Goal: Information Seeking & Learning: Learn about a topic

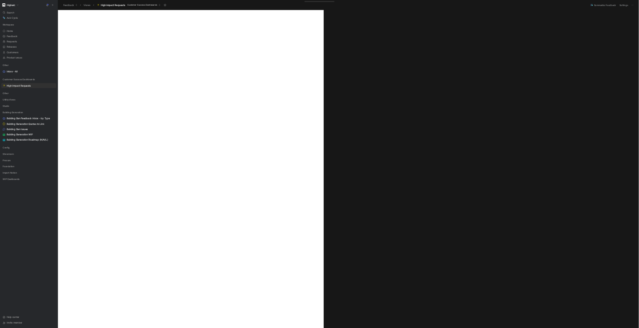
scroll to position [225, 0]
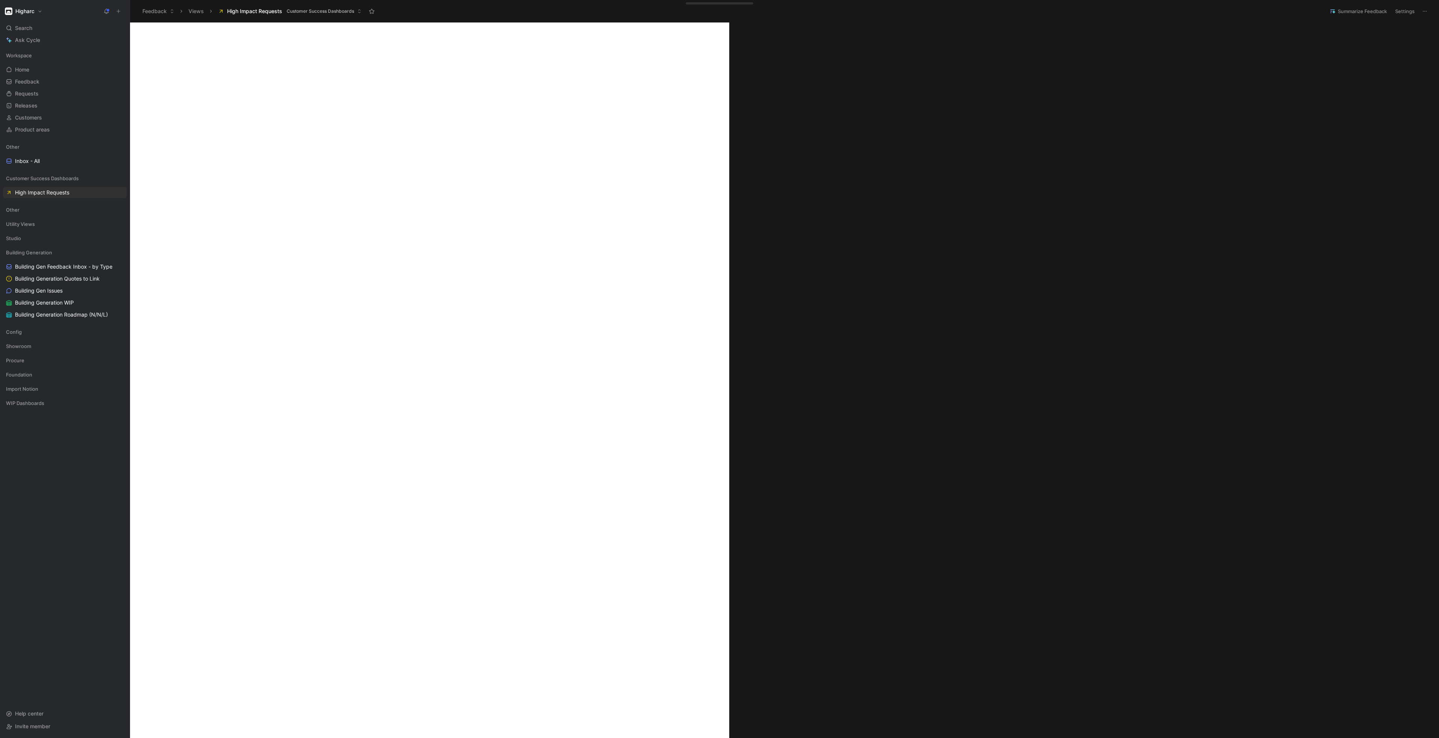
click at [47, 26] on div "Search Ctrl K" at bounding box center [65, 27] width 124 height 11
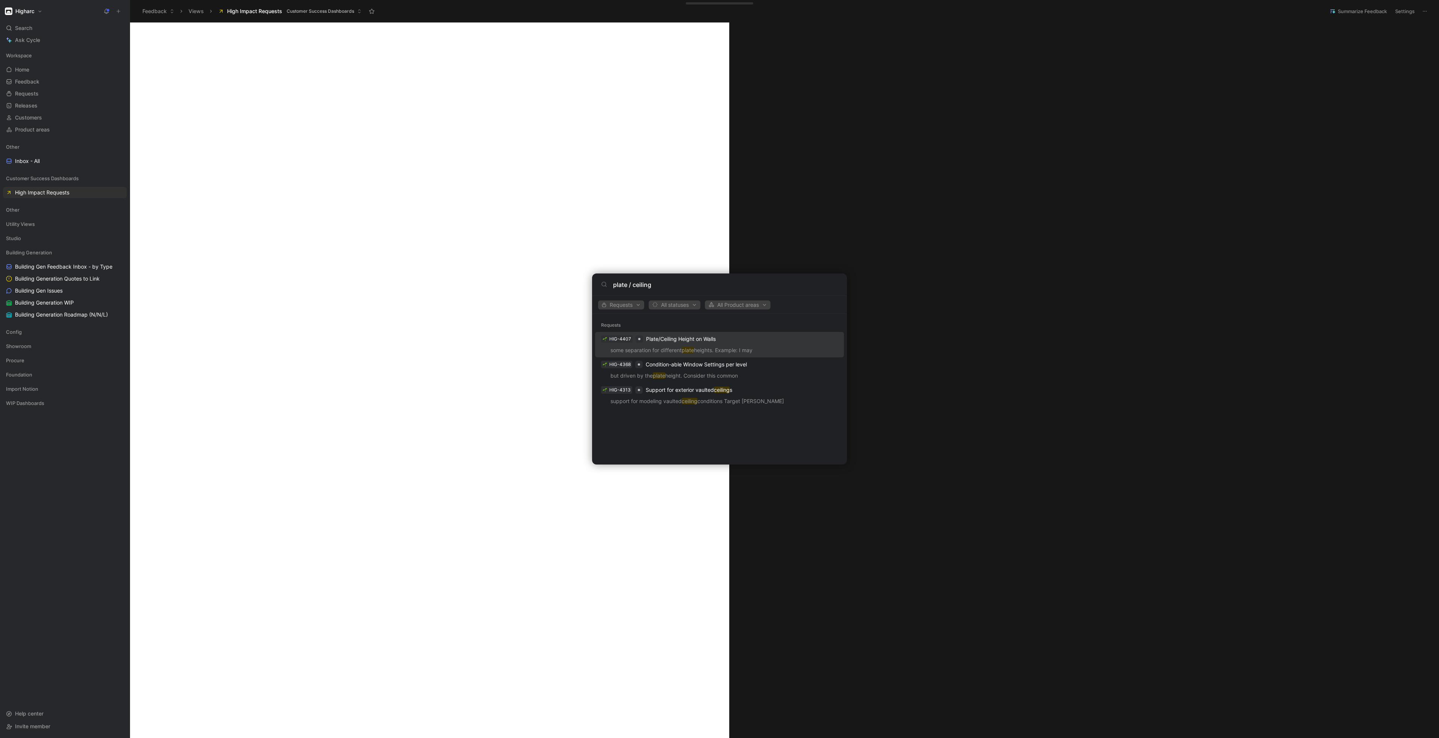
type input "plate / ceiling"
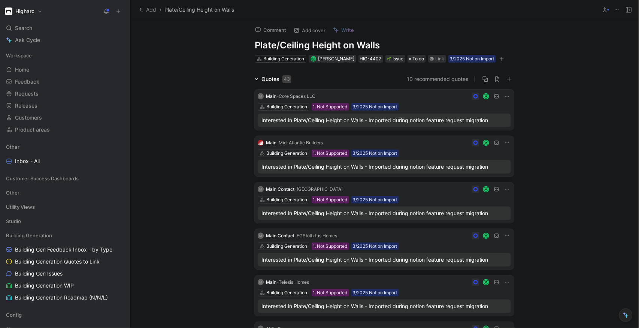
click at [431, 157] on div "Building Generation 1. Not Supported 3/2025 Notion Import" at bounding box center [384, 152] width 253 height 7
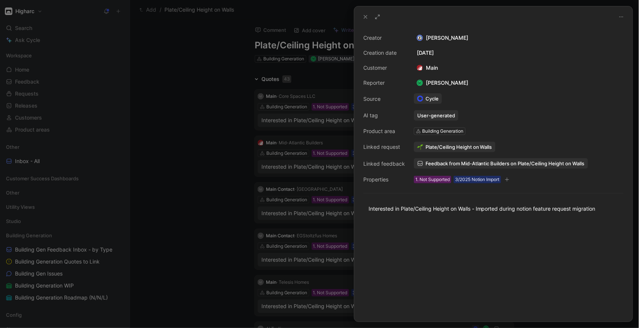
click at [208, 193] on div at bounding box center [319, 164] width 639 height 328
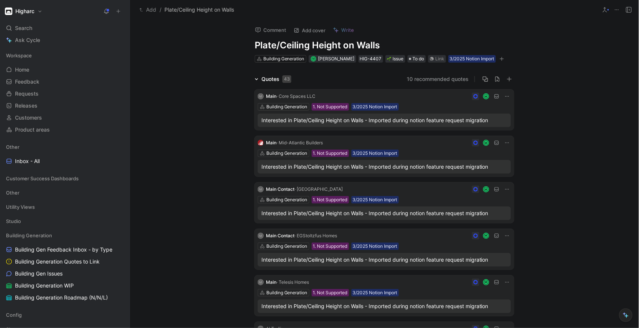
click at [423, 106] on div "Building Generation 1. Not Supported 3/2025 Notion Import" at bounding box center [384, 106] width 253 height 7
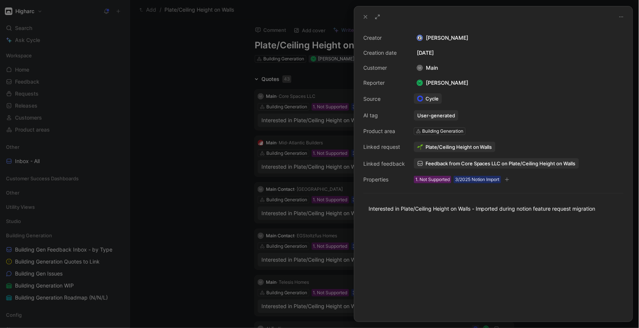
click at [188, 146] on div at bounding box center [319, 164] width 639 height 328
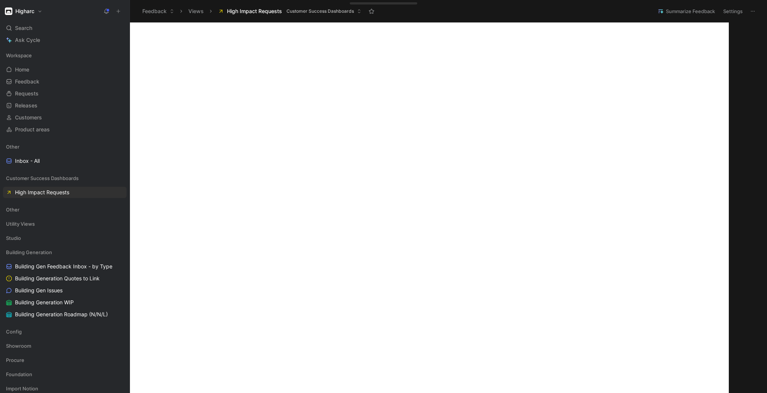
scroll to position [305, 0]
click at [43, 30] on div "Search Ctrl K" at bounding box center [65, 27] width 124 height 11
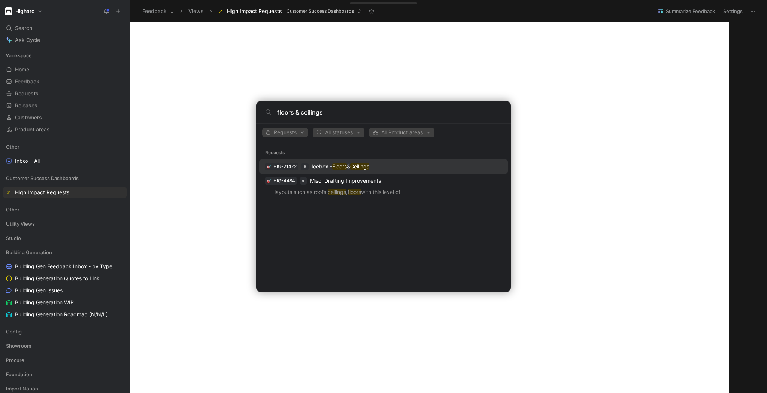
type input "floors & ceilings"
click at [387, 165] on div "HIG-21472 Icebox - Floors & Ceilings" at bounding box center [384, 166] width 244 height 13
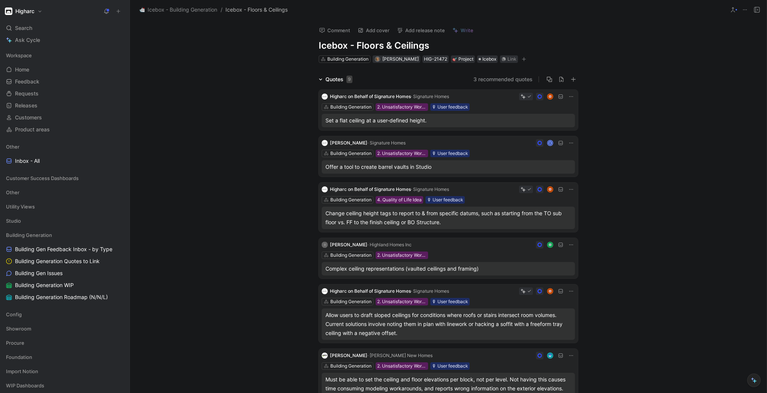
click at [477, 121] on div "Set a flat ceiling at a user-defined height." at bounding box center [449, 120] width 246 height 9
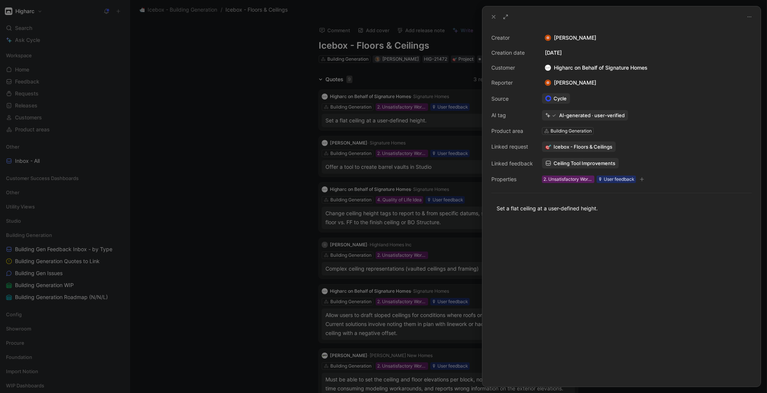
drag, startPoint x: 200, startPoint y: 215, endPoint x: 220, endPoint y: 212, distance: 19.8
click at [200, 215] on div at bounding box center [383, 196] width 767 height 393
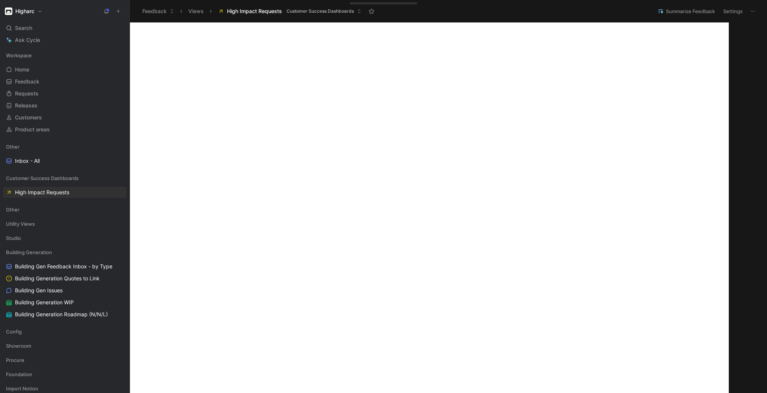
scroll to position [210, 0]
click at [33, 28] on div "Search Ctrl K" at bounding box center [65, 27] width 124 height 11
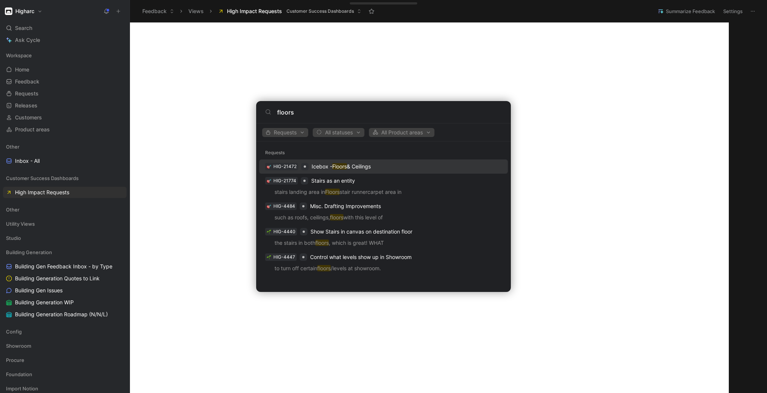
type input "floors"
click at [146, 147] on body "Higharc Search Ctrl K Ask Cycle Workspace Home G then H Feedback G then F Reque…" at bounding box center [383, 196] width 767 height 393
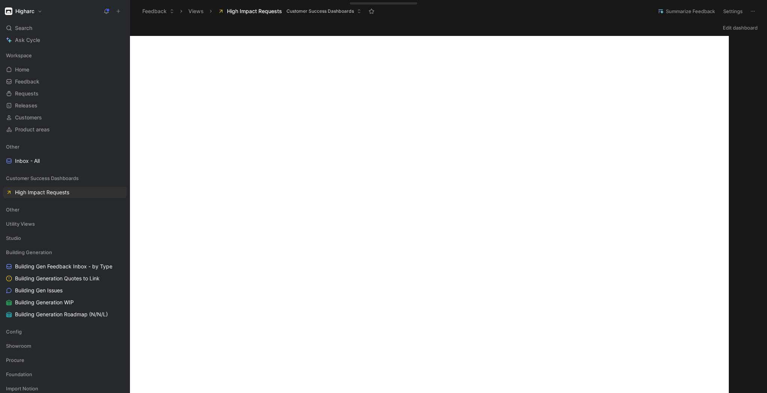
scroll to position [180, 0]
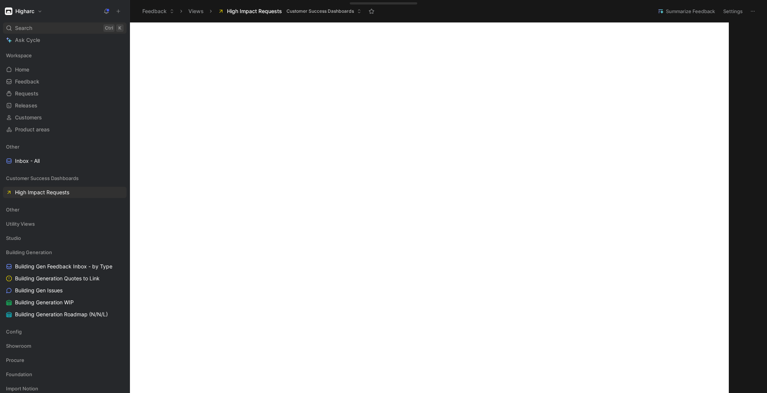
click at [34, 29] on div "Search Ctrl K" at bounding box center [65, 27] width 124 height 11
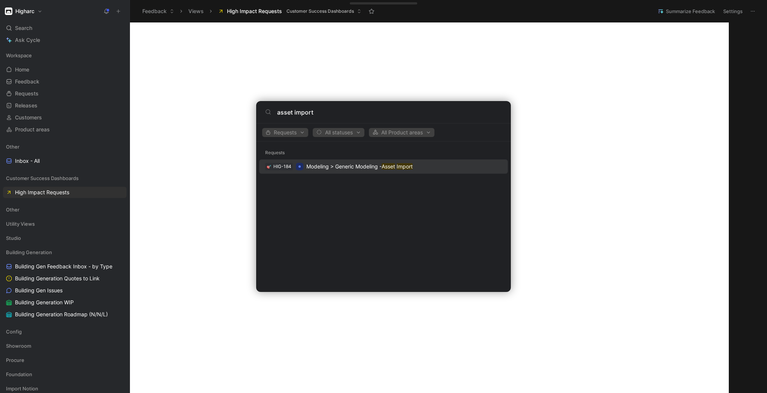
type input "asset import"
click at [437, 170] on div "HIG-184 Modeling > Generic Modeling - Asset Import" at bounding box center [384, 166] width 244 height 13
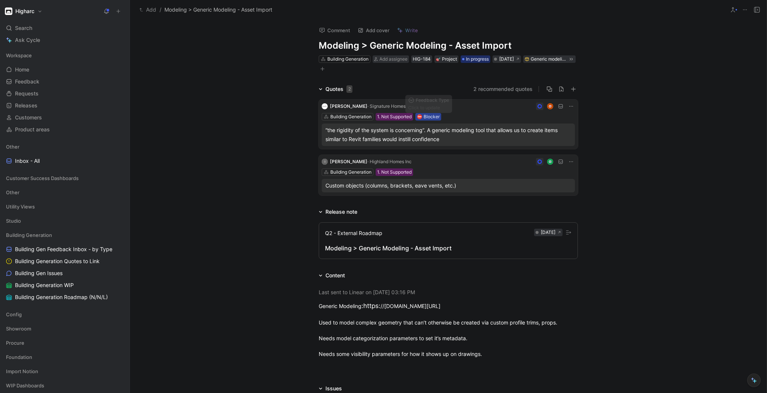
click at [437, 115] on div "⛔️ Blocker" at bounding box center [428, 116] width 23 height 7
click at [435, 117] on div "⛔️ Blocker" at bounding box center [428, 116] width 23 height 7
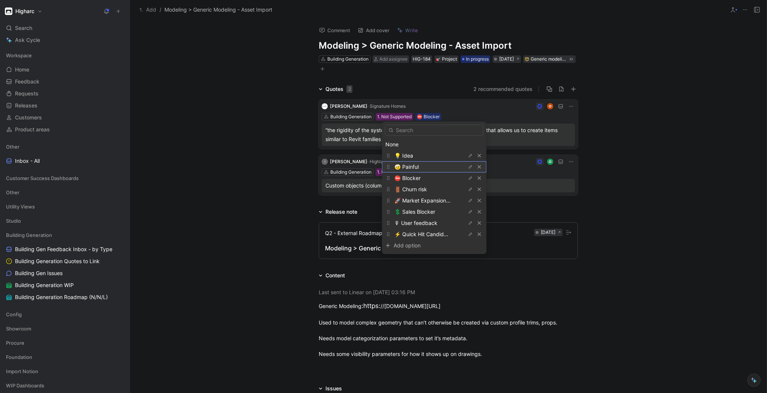
click at [442, 166] on div "🤕 Painful" at bounding box center [423, 167] width 56 height 9
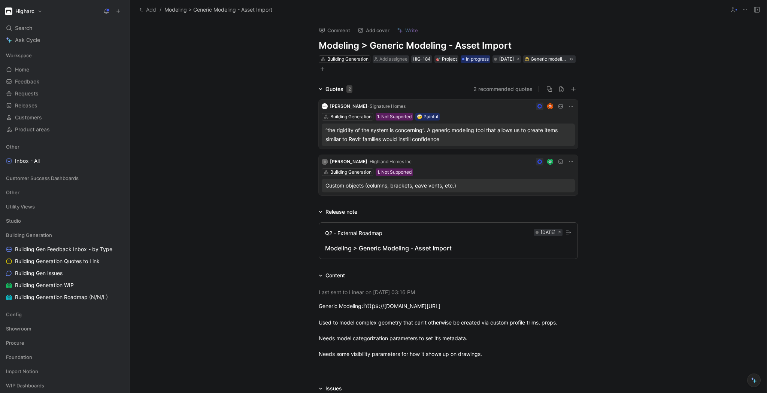
drag, startPoint x: 405, startPoint y: 117, endPoint x: 507, endPoint y: 113, distance: 102.4
click at [507, 113] on div "Building Generation 1. Not Supported 🤕 Painful" at bounding box center [448, 116] width 253 height 7
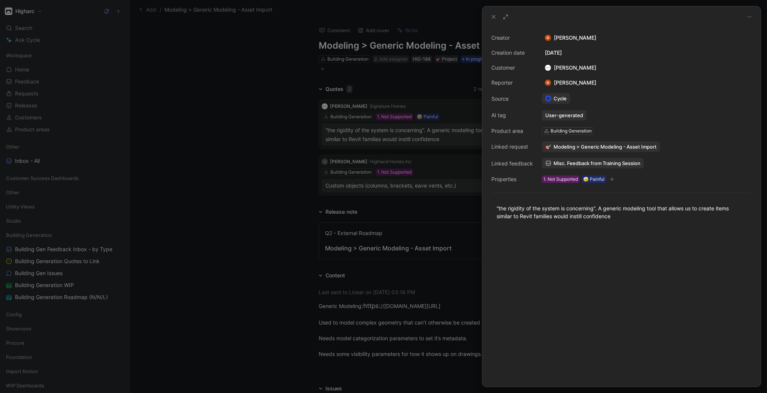
click at [452, 126] on div at bounding box center [383, 196] width 767 height 393
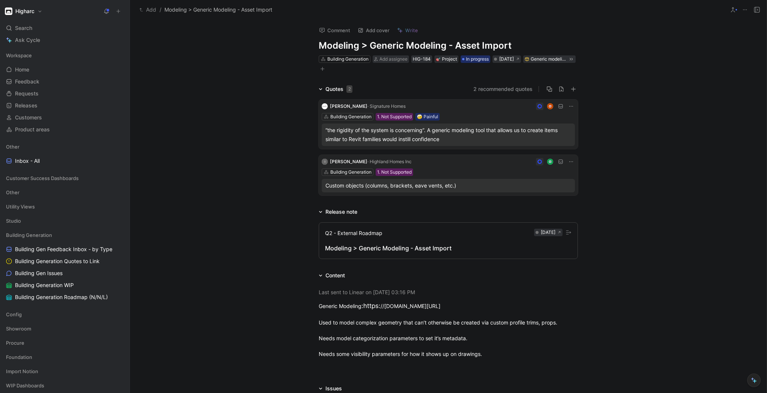
click at [510, 111] on div "[PERSON_NAME] · Signature Homes Building Generation 1. Not Supported 🤕 Painful …" at bounding box center [448, 124] width 259 height 49
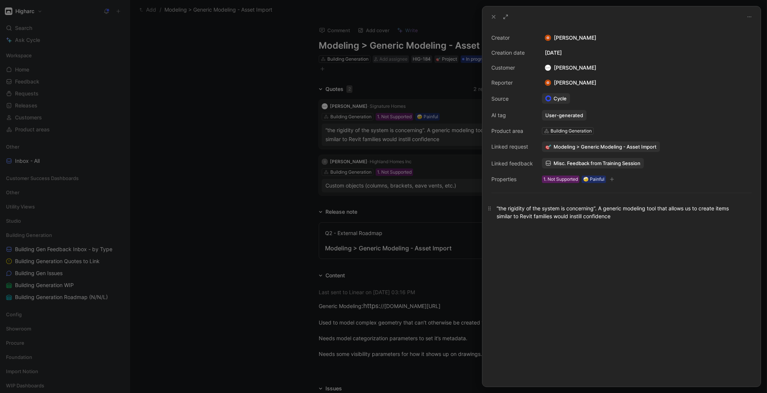
click at [617, 216] on div "“the rigidity of the system is concerning”. A generic modeling tool that allows…" at bounding box center [622, 213] width 250 height 16
